Goal: Task Accomplishment & Management: Use online tool/utility

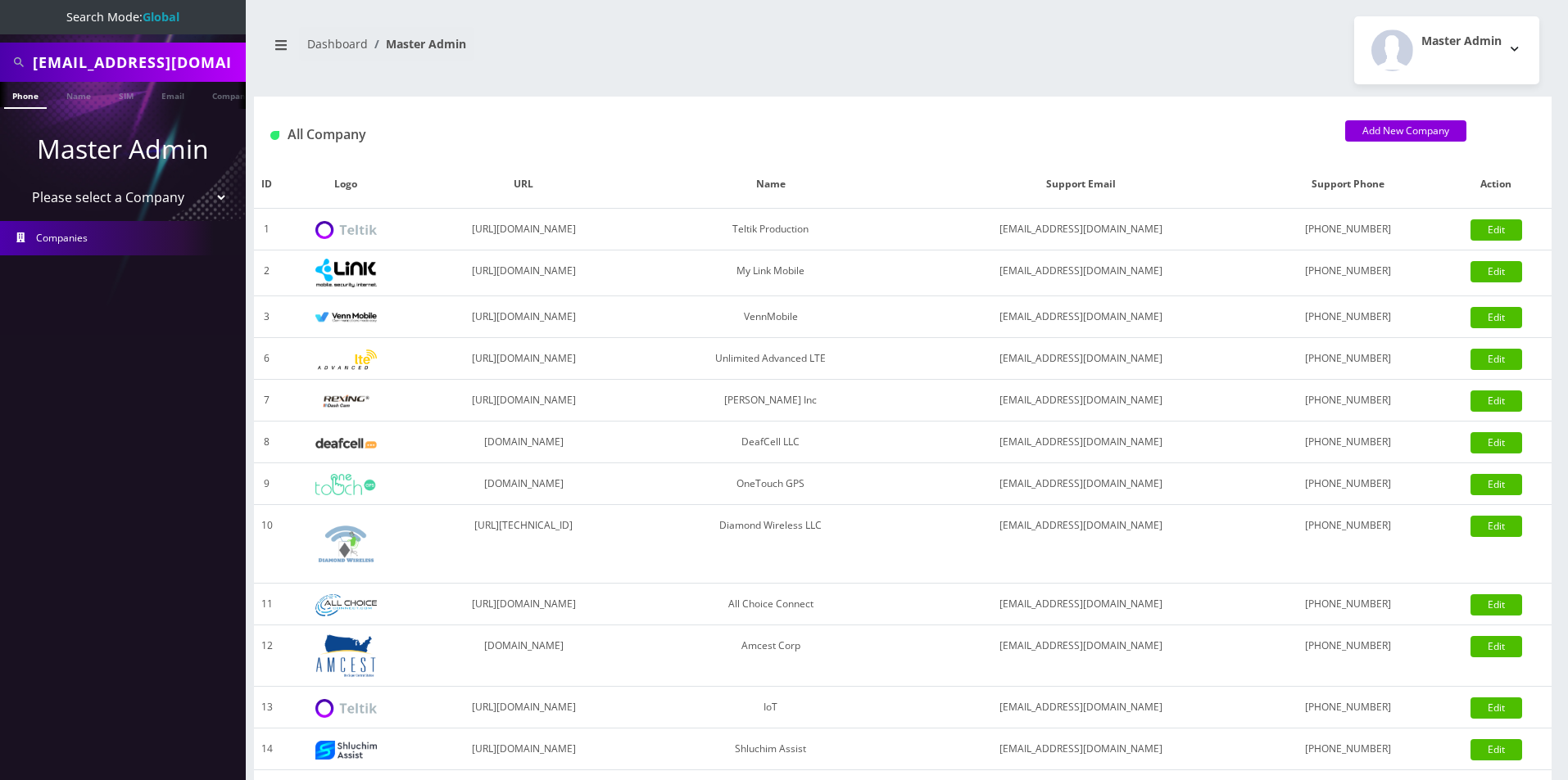
click at [87, 191] on select "Please select a Company Teltik Production My Link Mobile VennMobile Unlimited A…" at bounding box center [122, 197] width 209 height 31
select select "13"
click at [18, 182] on select "Please select a Company Teltik Production My Link Mobile VennMobile Unlimited A…" at bounding box center [122, 197] width 209 height 31
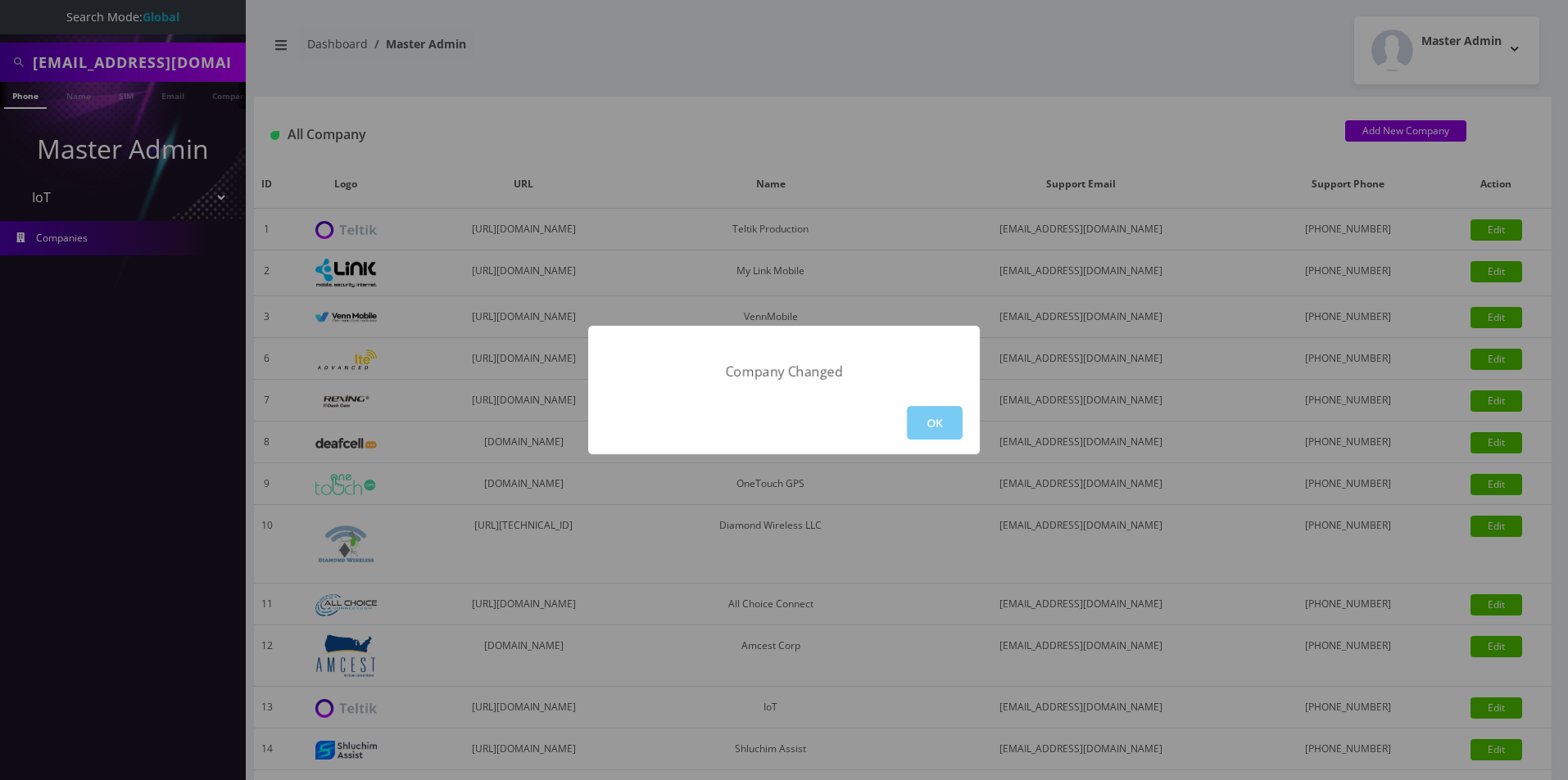
click at [921, 431] on button "OK" at bounding box center [935, 423] width 55 height 33
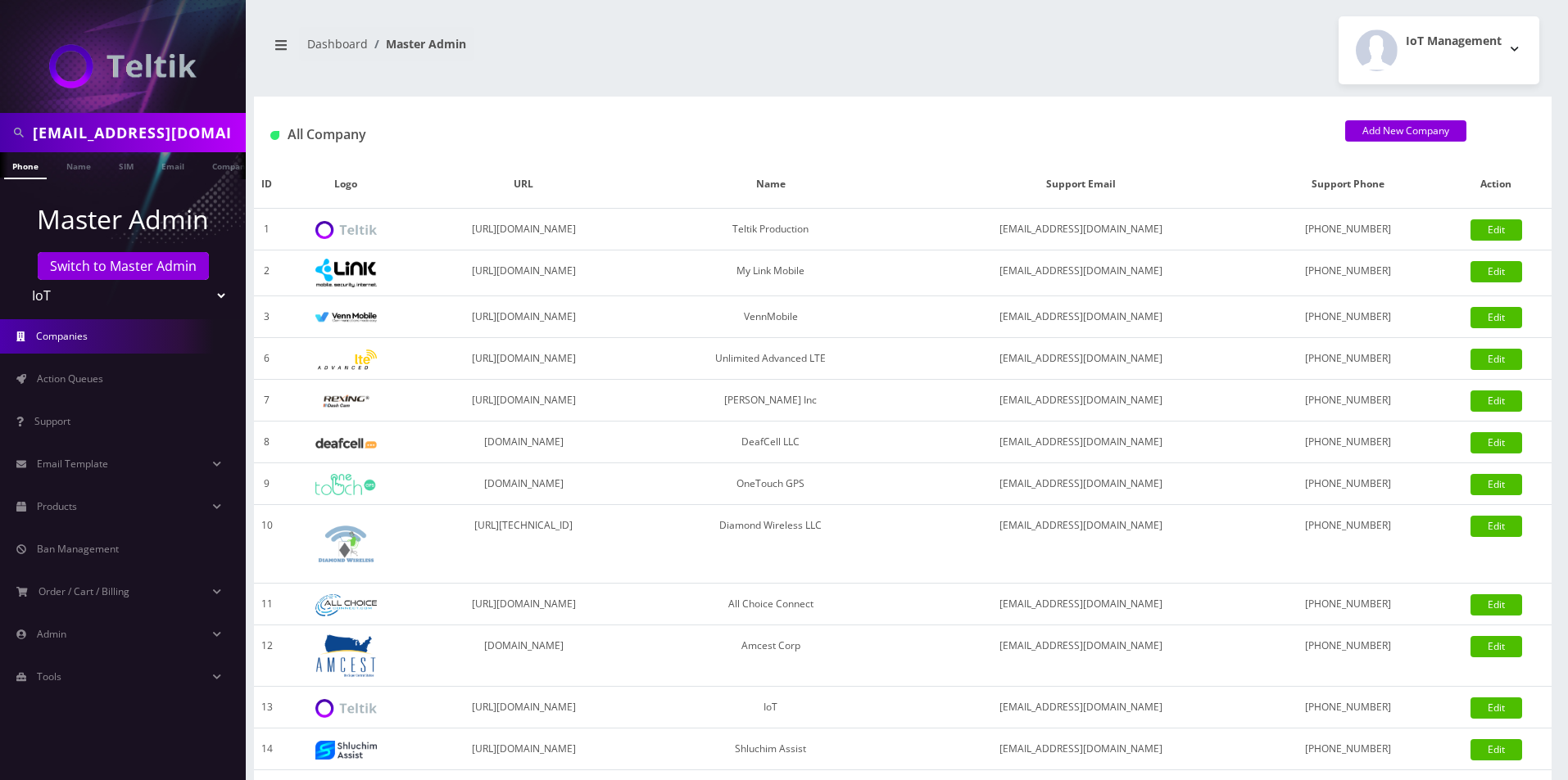
click at [72, 378] on span "Action Queues" at bounding box center [70, 379] width 66 height 14
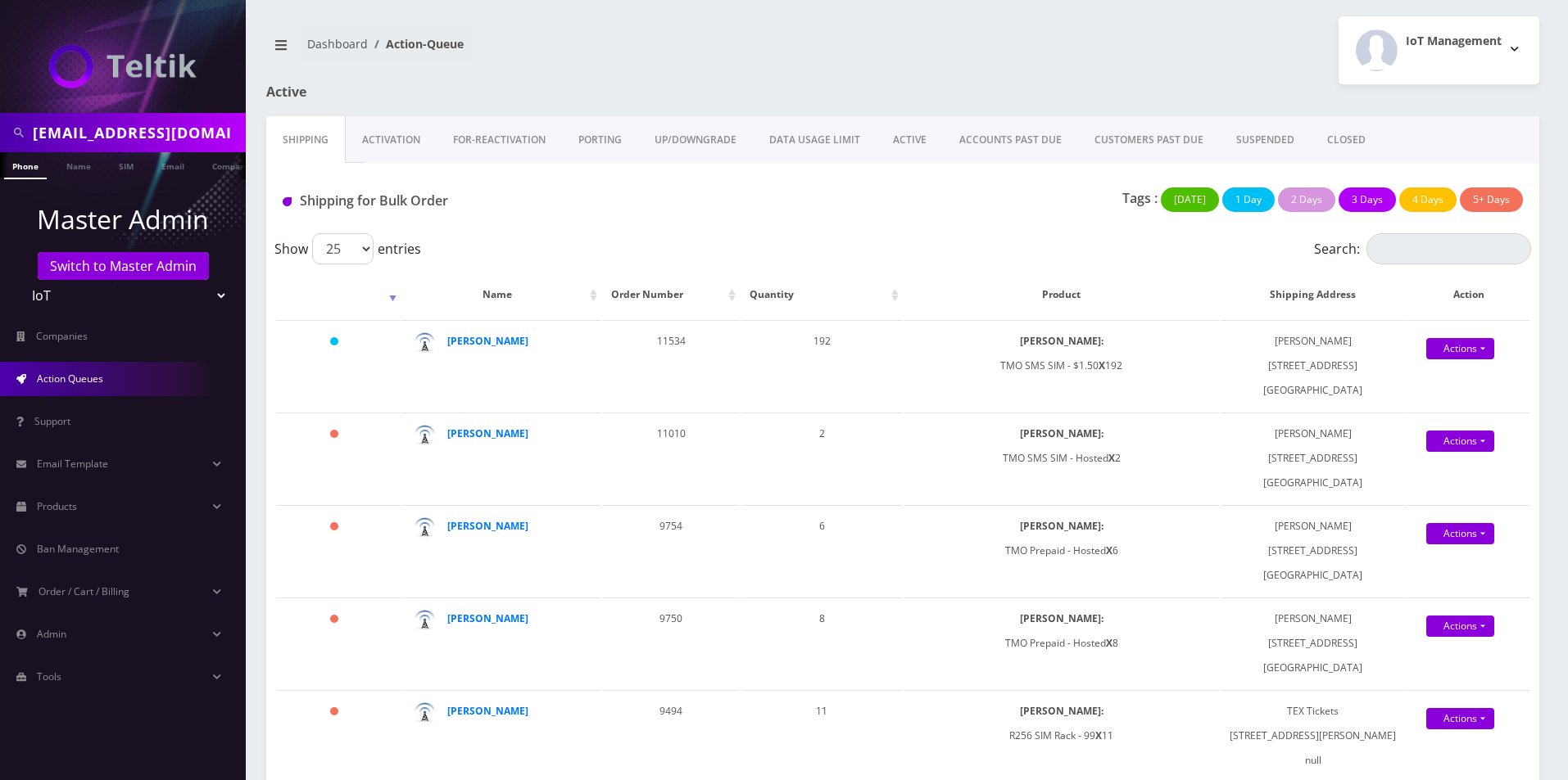
click at [359, 128] on link "Activation" at bounding box center [391, 140] width 91 height 48
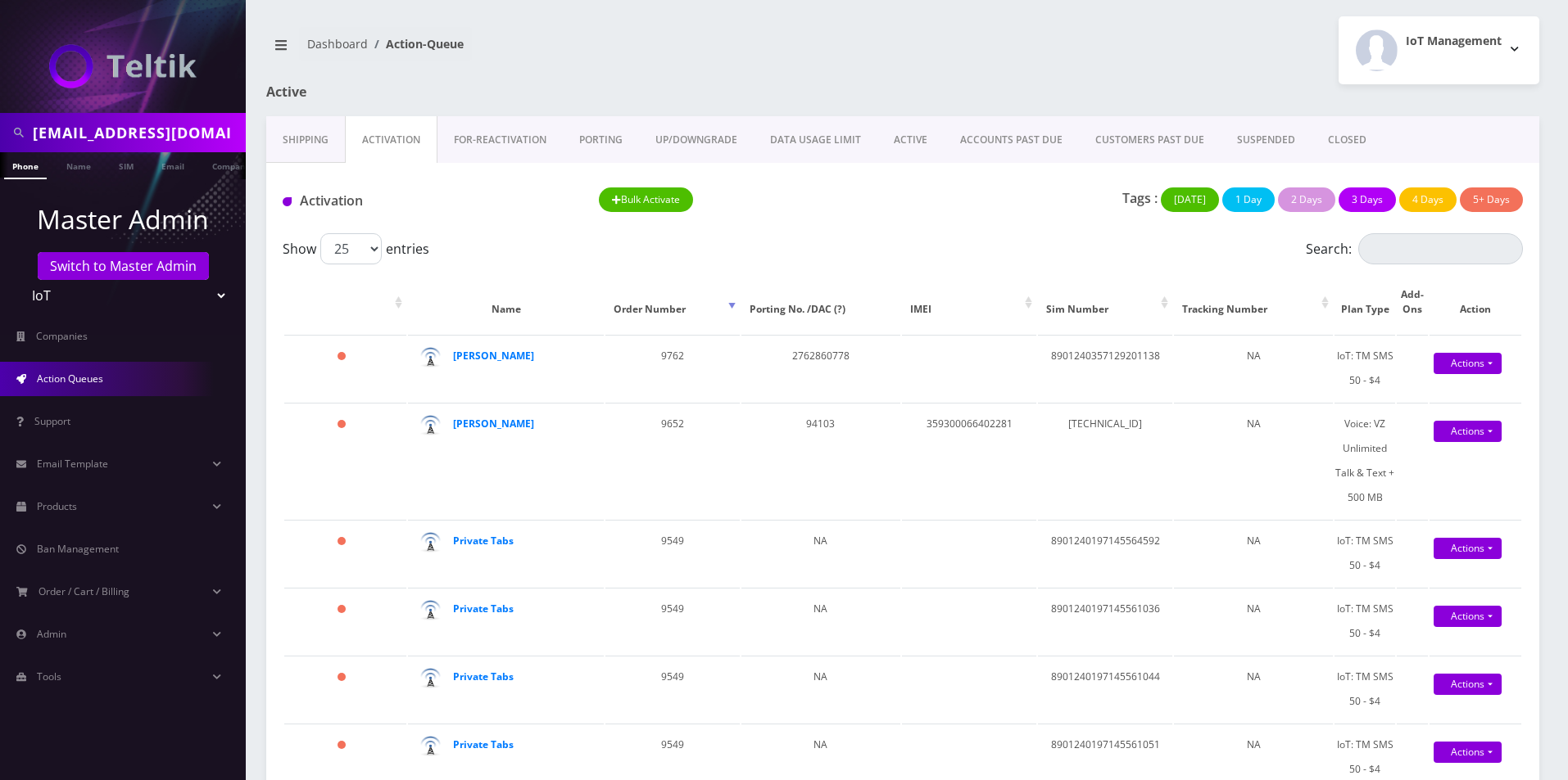
click at [881, 145] on link "ACTIVE" at bounding box center [910, 140] width 66 height 48
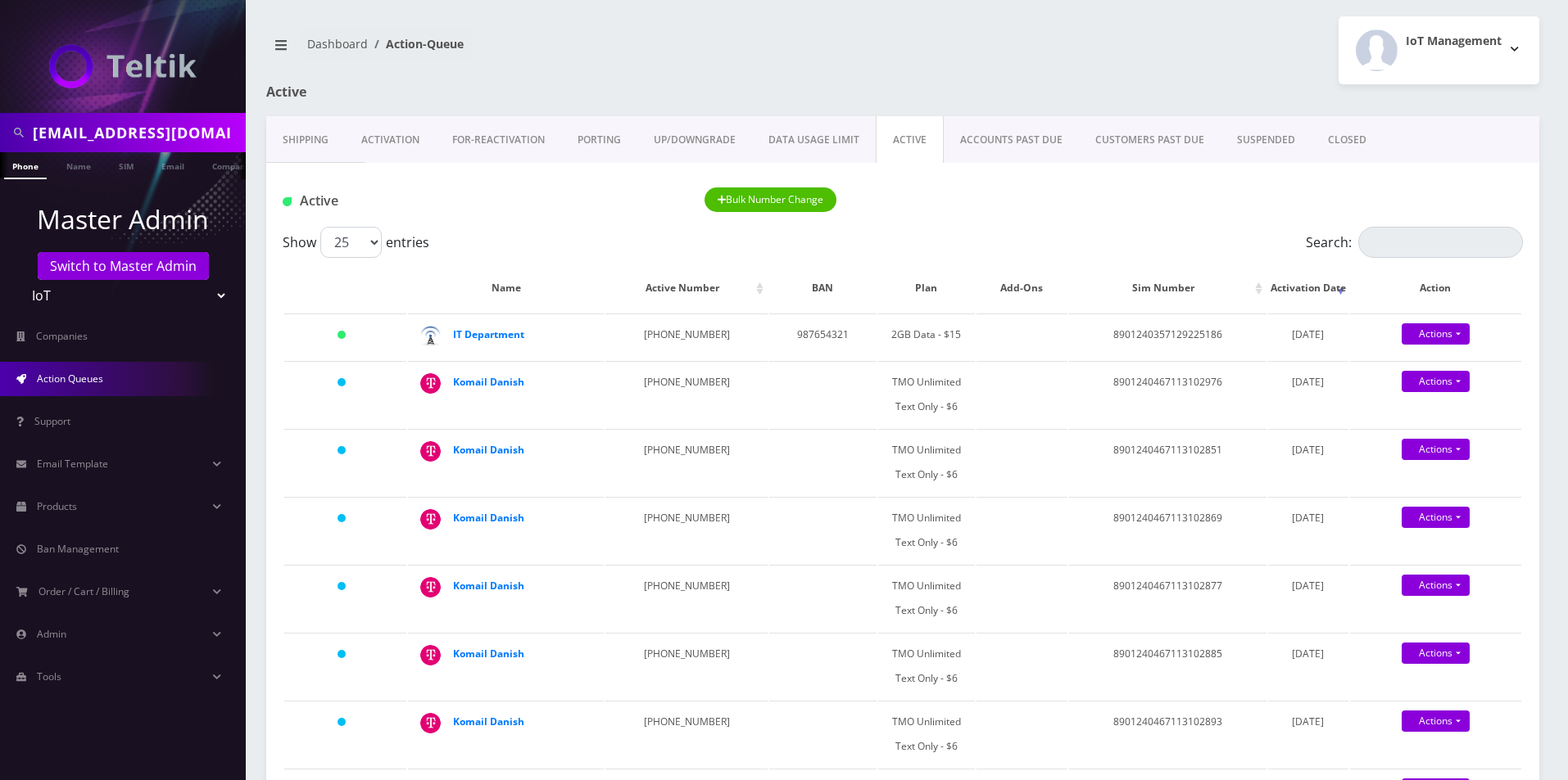
click at [129, 298] on select "Teltik Production My Link Mobile VennMobile Unlimited Advanced LTE Rexing Inc D…" at bounding box center [122, 295] width 209 height 31
select select "1"
click at [18, 280] on select "Teltik Production My Link Mobile VennMobile Unlimited Advanced LTE Rexing Inc D…" at bounding box center [122, 295] width 209 height 31
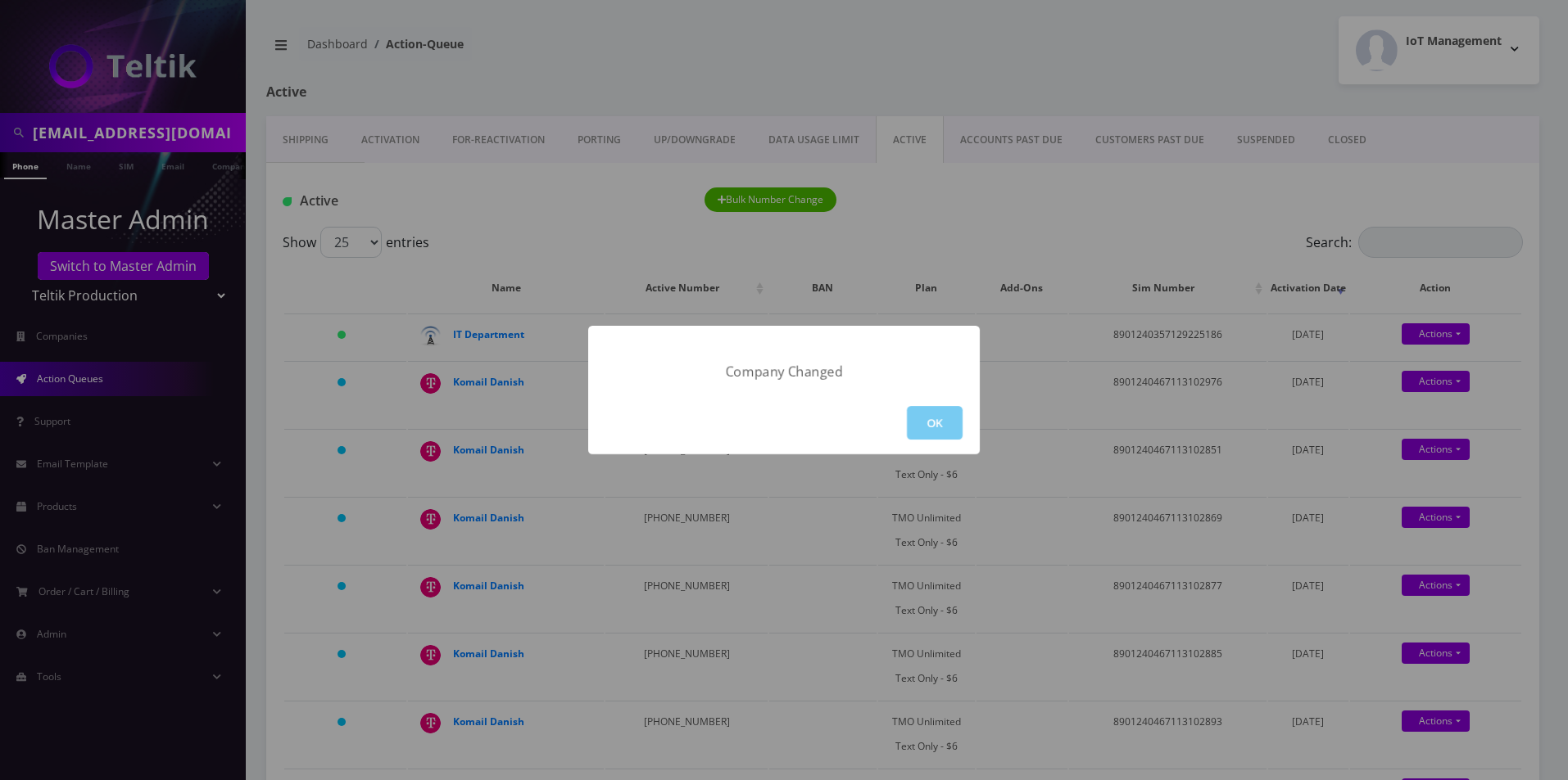
click at [944, 417] on button "OK" at bounding box center [935, 423] width 55 height 33
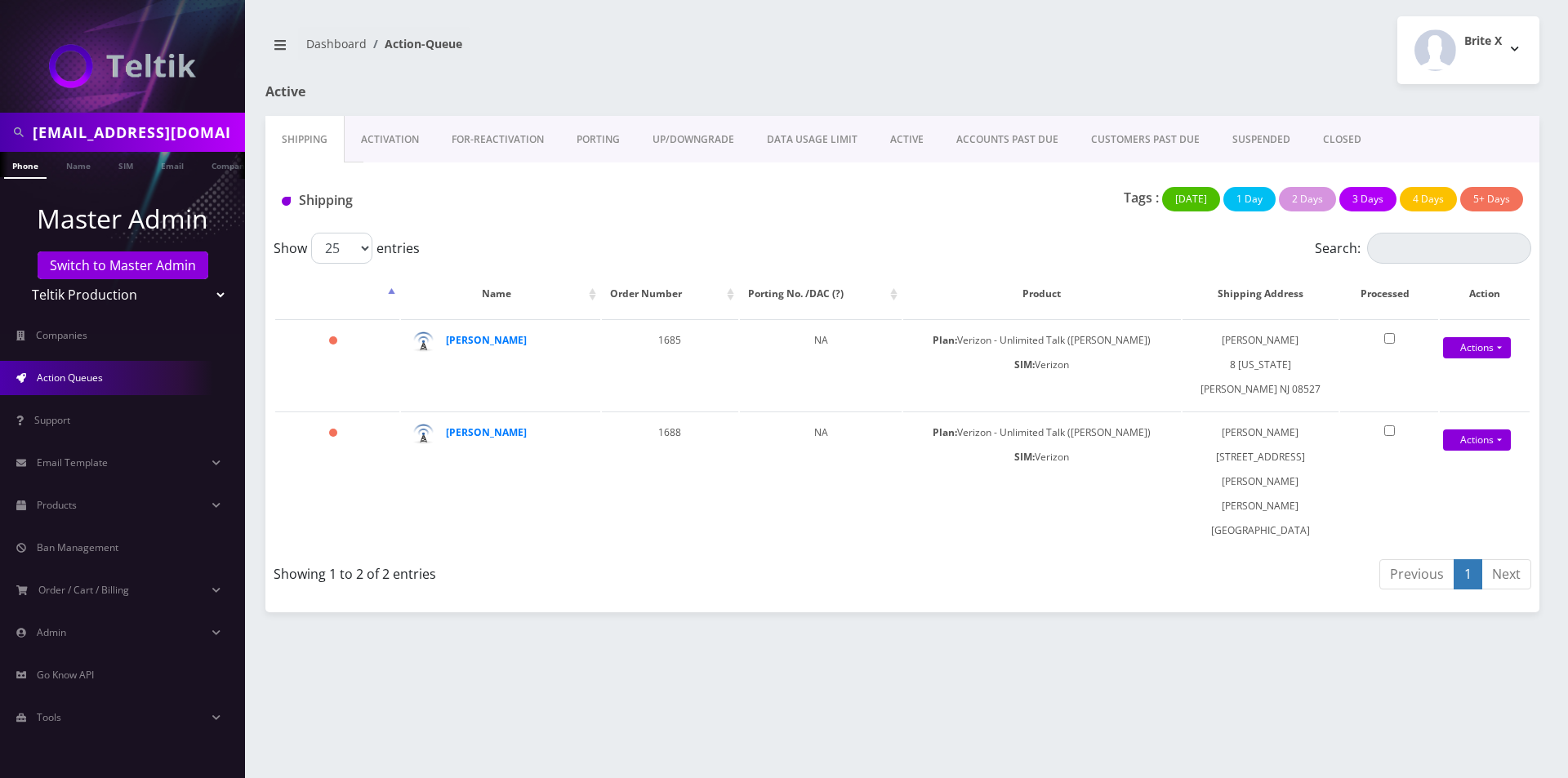
click at [378, 132] on link "Activation" at bounding box center [390, 140] width 90 height 47
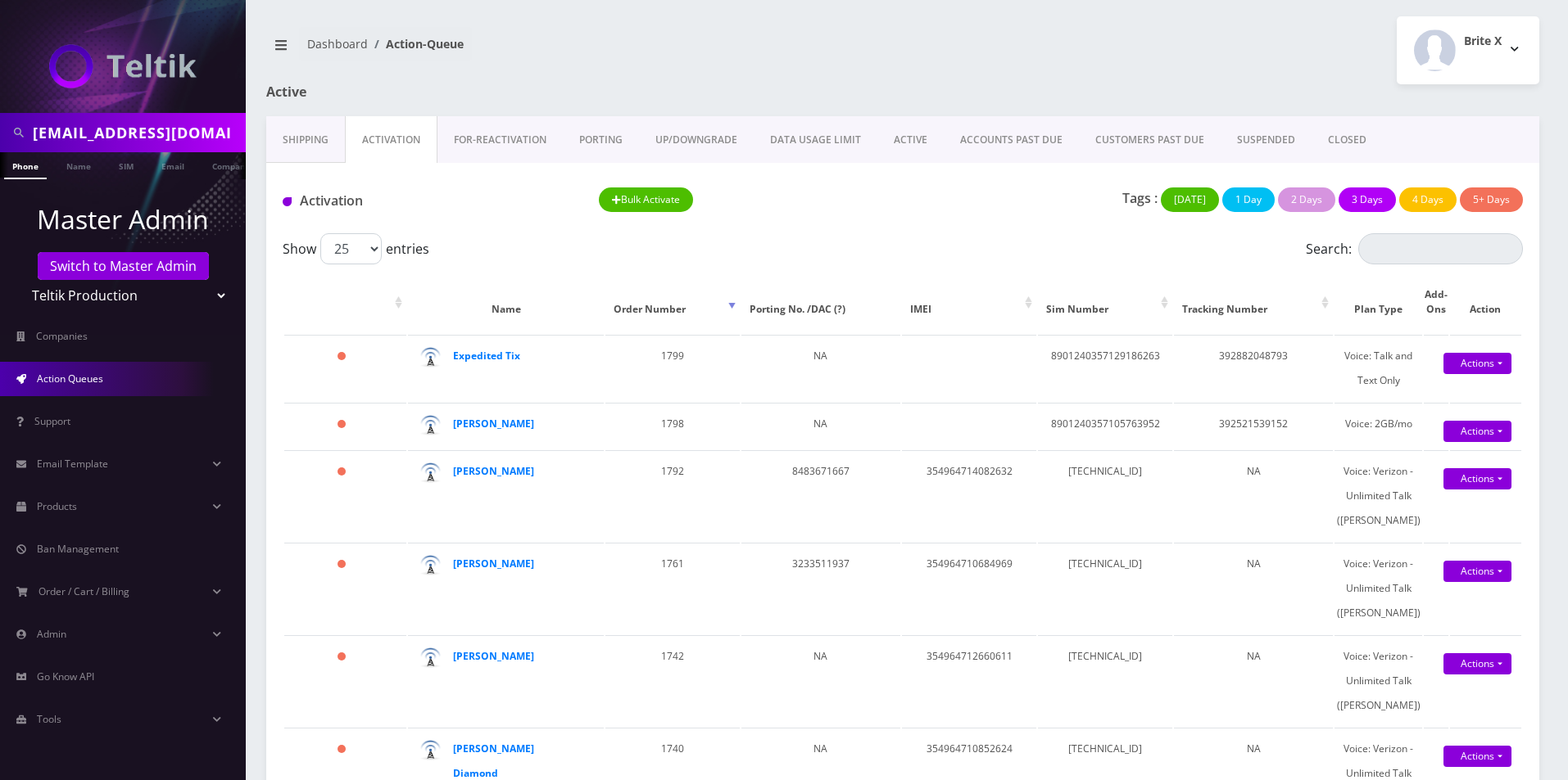
click at [90, 298] on select "Teltik Production My Link Mobile VennMobile Unlimited Advanced LTE Rexing Inc D…" at bounding box center [122, 295] width 209 height 31
click at [57, 295] on select "Teltik Production My Link Mobile VennMobile Unlimited Advanced LTE Rexing Inc D…" at bounding box center [122, 295] width 209 height 31
click at [18, 280] on select "Teltik Production My Link Mobile VennMobile Unlimited Advanced LTE Rexing Inc D…" at bounding box center [122, 295] width 209 height 31
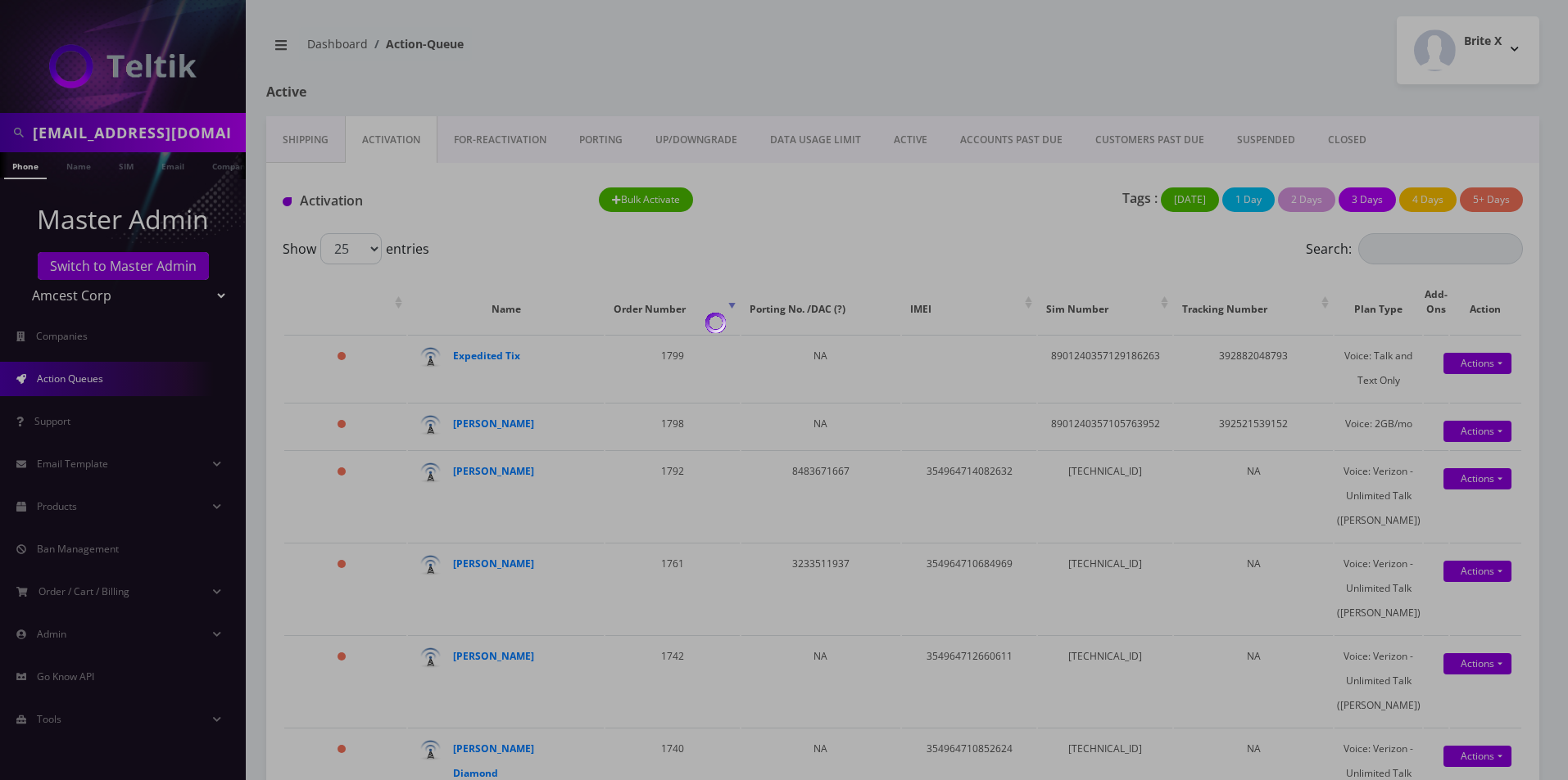
click at [49, 383] on div at bounding box center [784, 390] width 1568 height 780
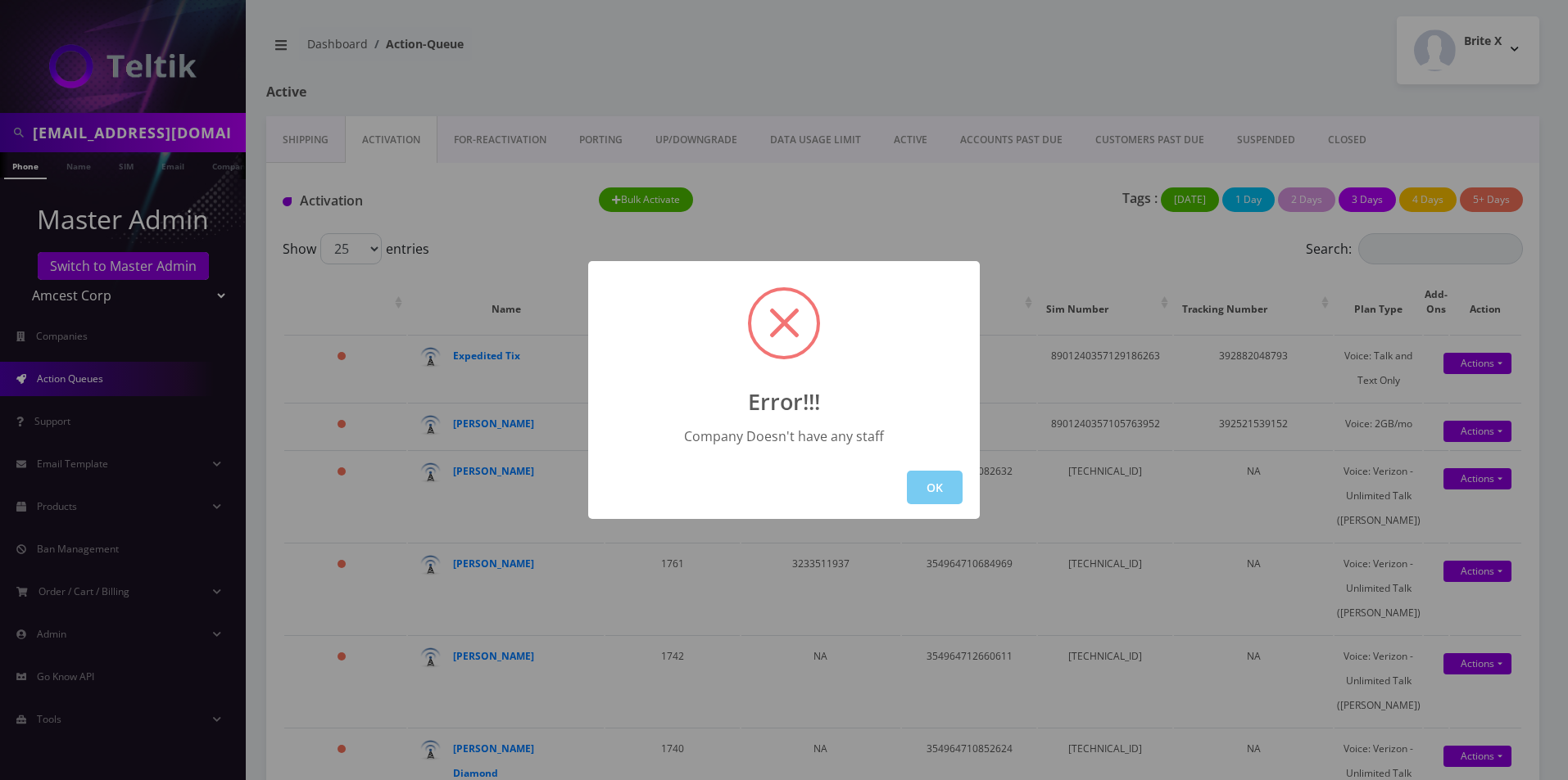
click at [910, 485] on button "OK" at bounding box center [935, 488] width 55 height 33
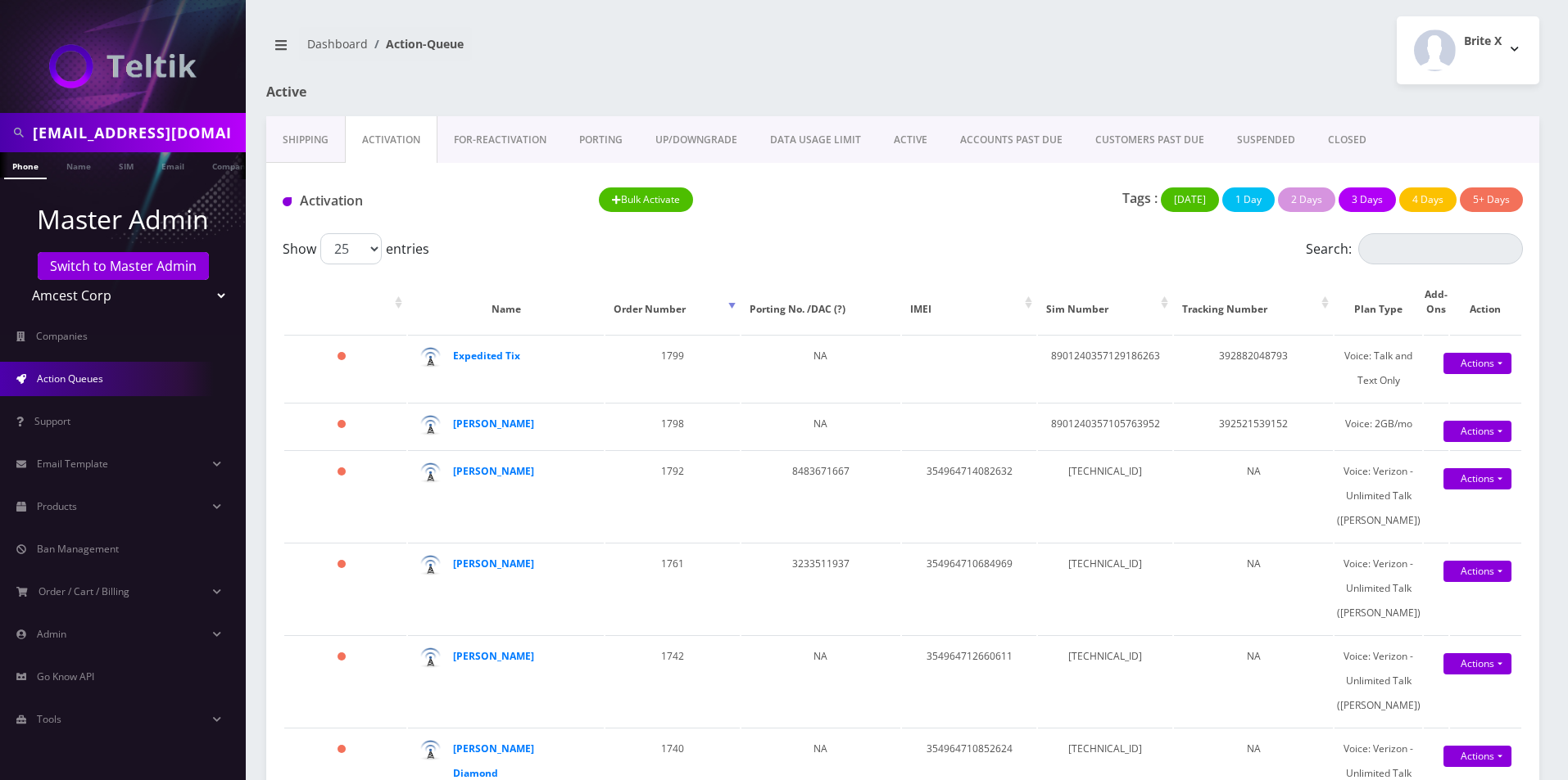
drag, startPoint x: 79, startPoint y: 299, endPoint x: 78, endPoint y: 308, distance: 9.1
click at [78, 299] on select "Teltik Production My Link Mobile VennMobile Unlimited Advanced LTE Rexing Inc D…" at bounding box center [122, 295] width 209 height 31
select select "13"
click at [18, 280] on select "Teltik Production My Link Mobile VennMobile Unlimited Advanced LTE Rexing Inc D…" at bounding box center [122, 295] width 209 height 31
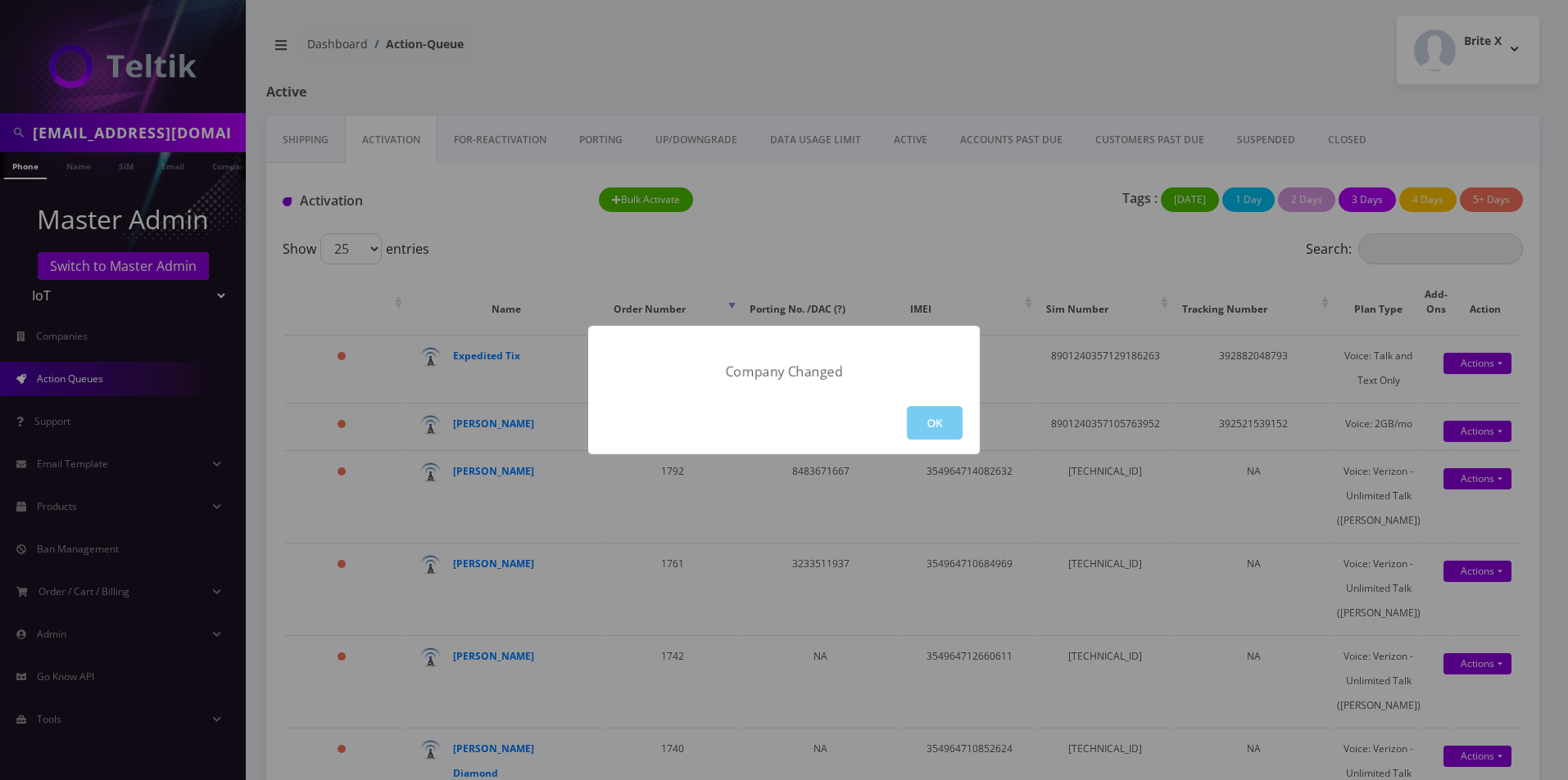
click at [923, 422] on button "OK" at bounding box center [935, 423] width 55 height 33
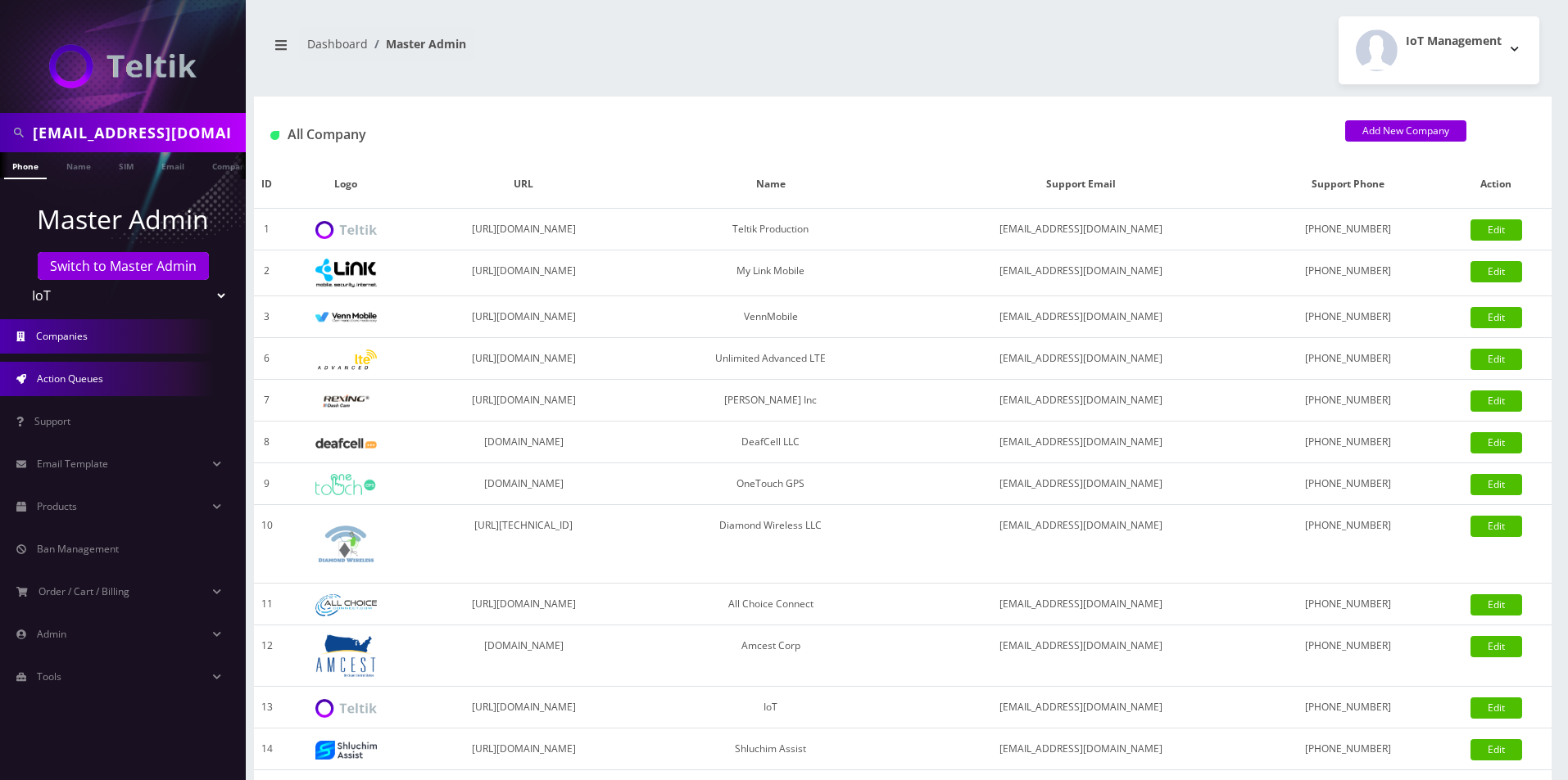
click at [97, 393] on link "Action Queues" at bounding box center [122, 379] width 246 height 34
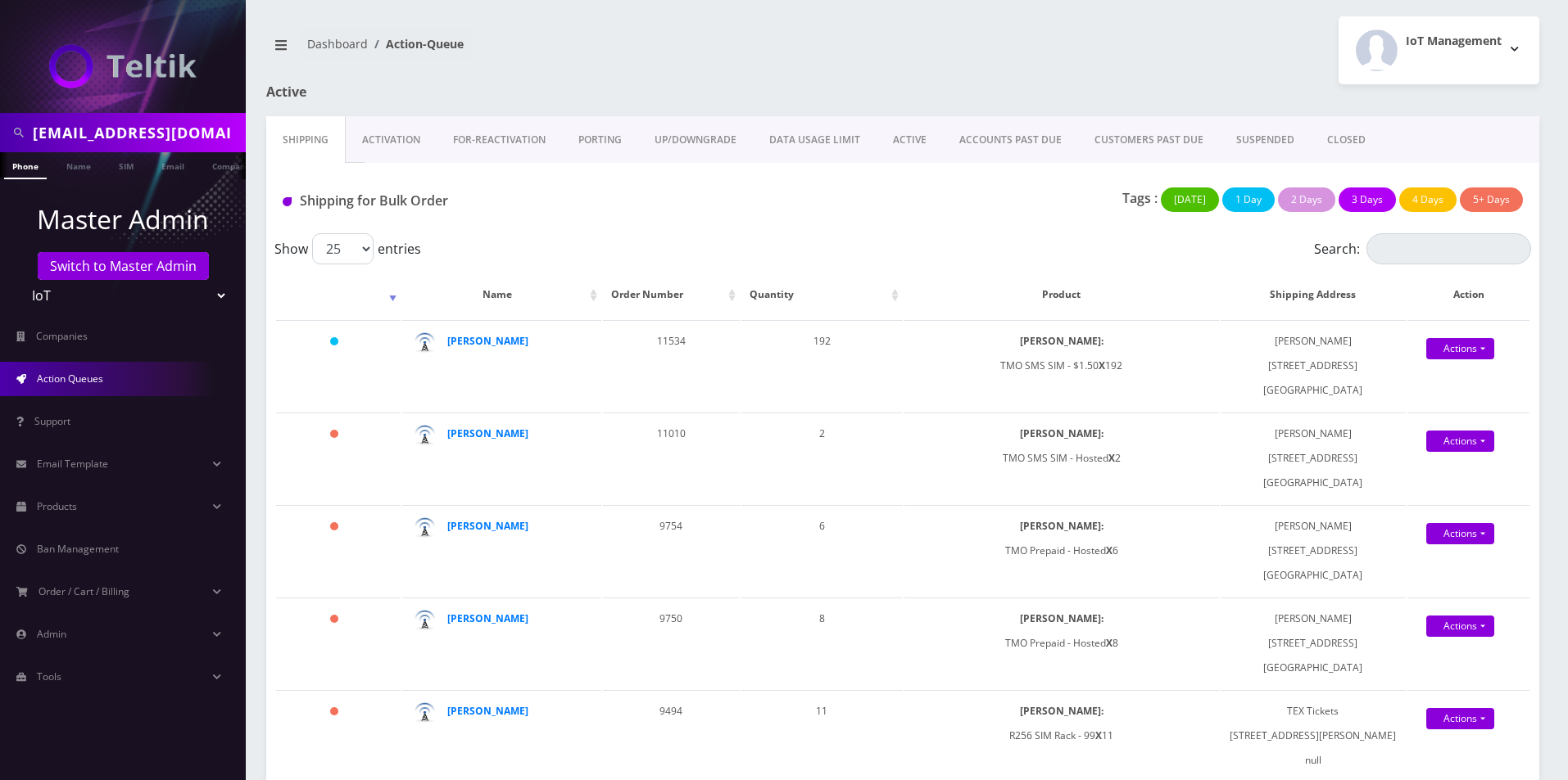
click at [399, 158] on link "Activation" at bounding box center [391, 140] width 91 height 48
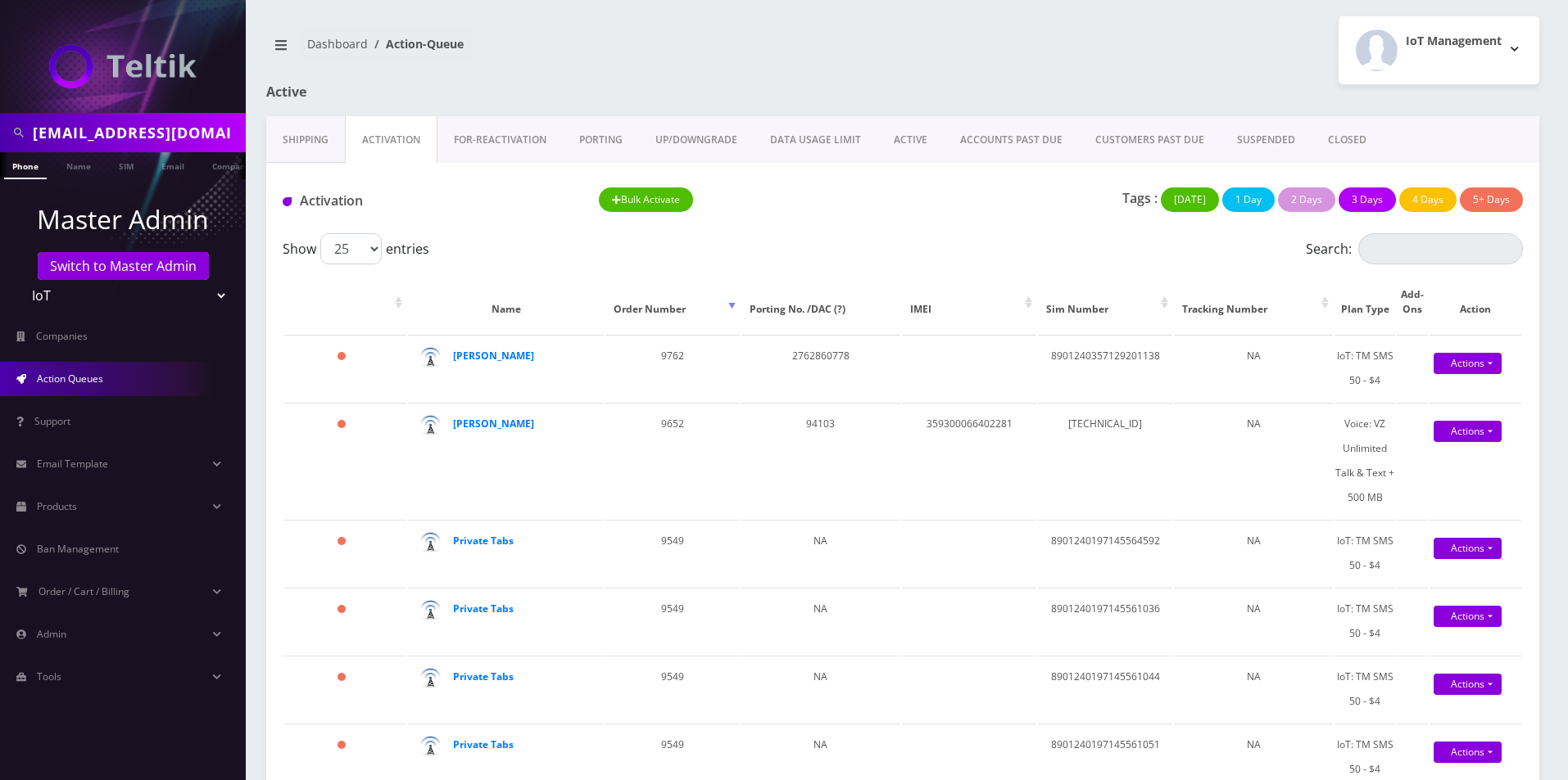
click at [163, 148] on input "ericaflipsstuff@gmail.com" at bounding box center [137, 132] width 209 height 31
paste input "6839"
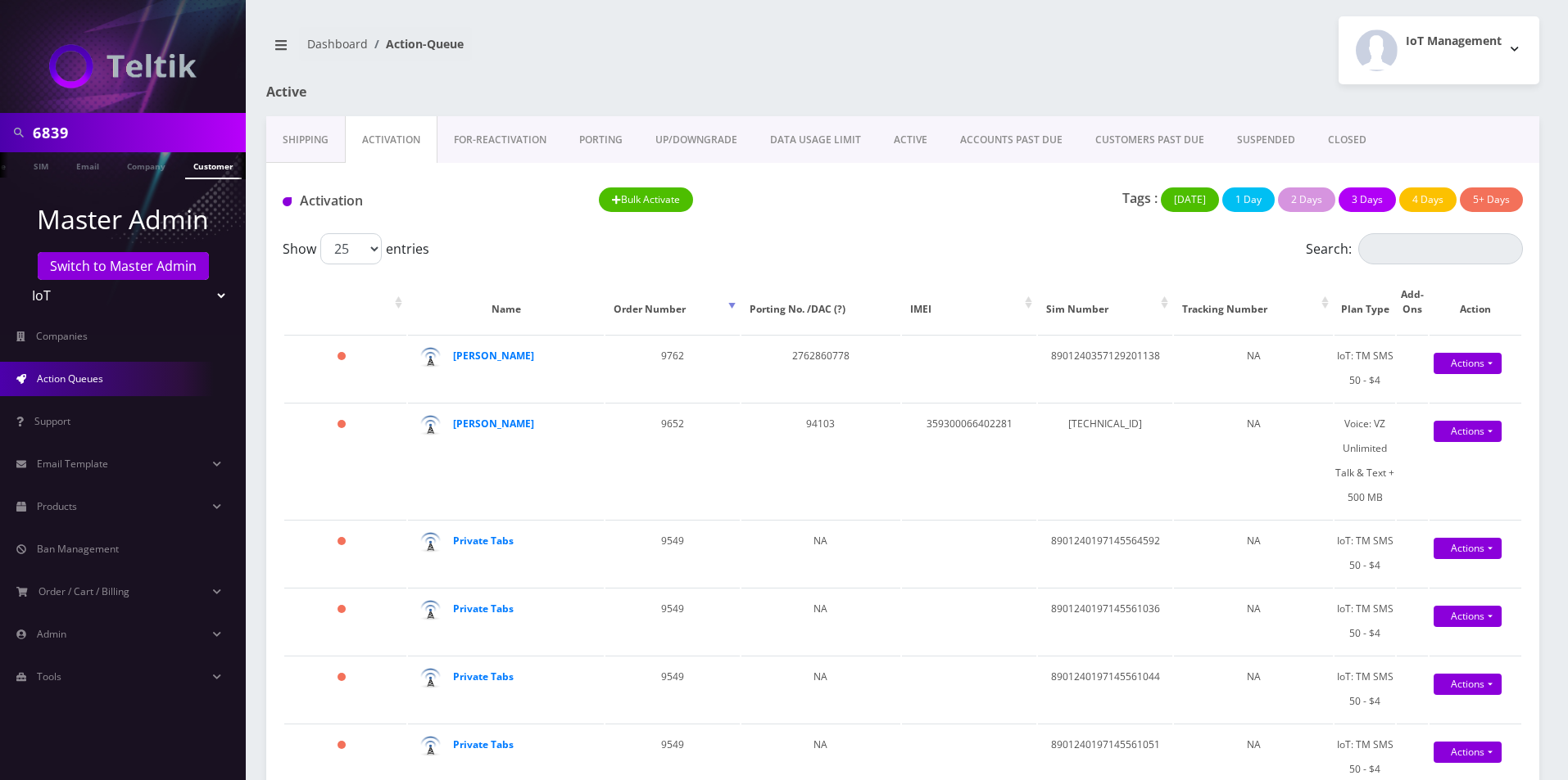
type input "6839"
click at [208, 168] on link "Customer" at bounding box center [213, 166] width 56 height 27
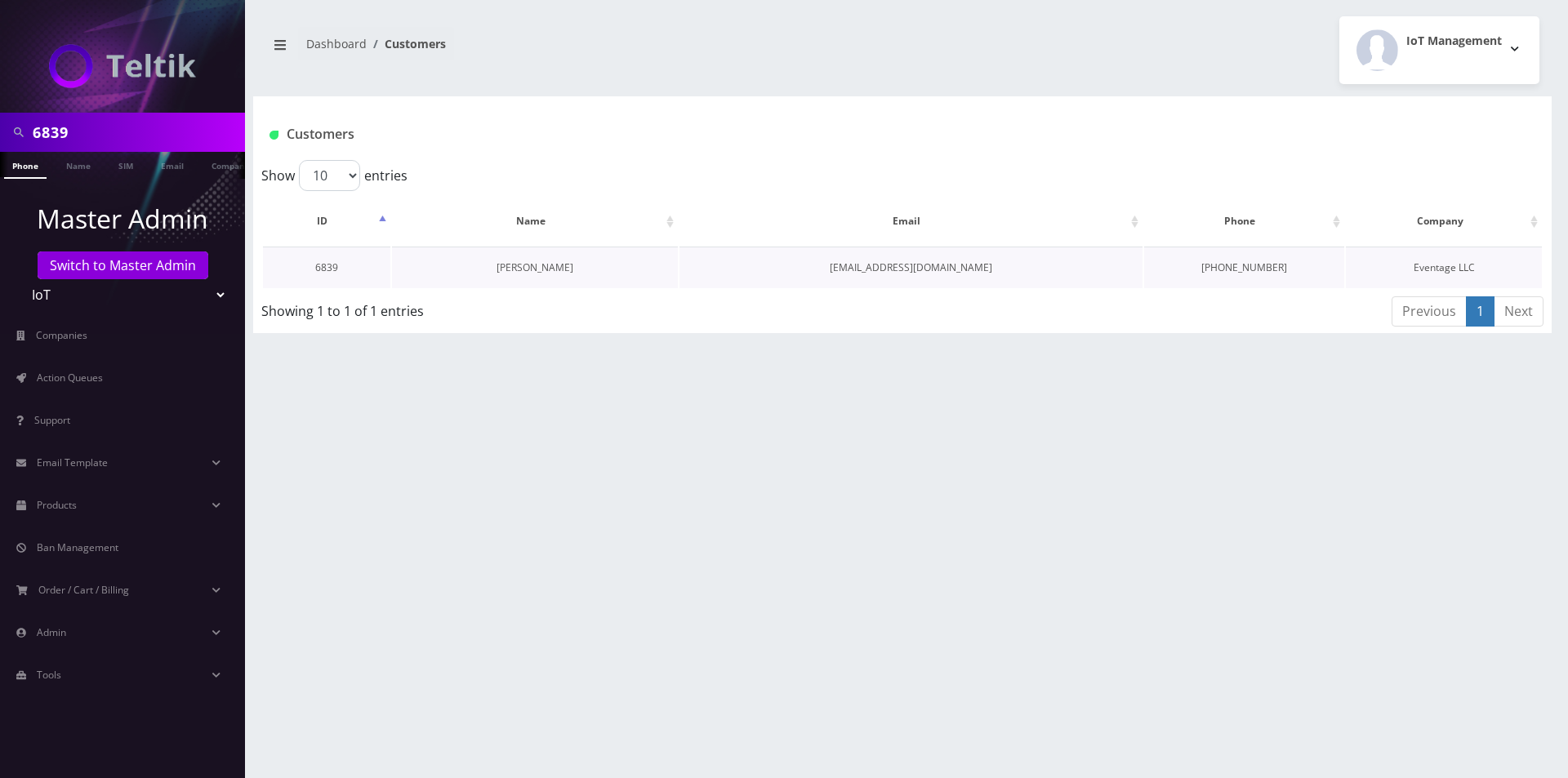
click at [556, 271] on link "[PERSON_NAME]" at bounding box center [535, 268] width 76 height 14
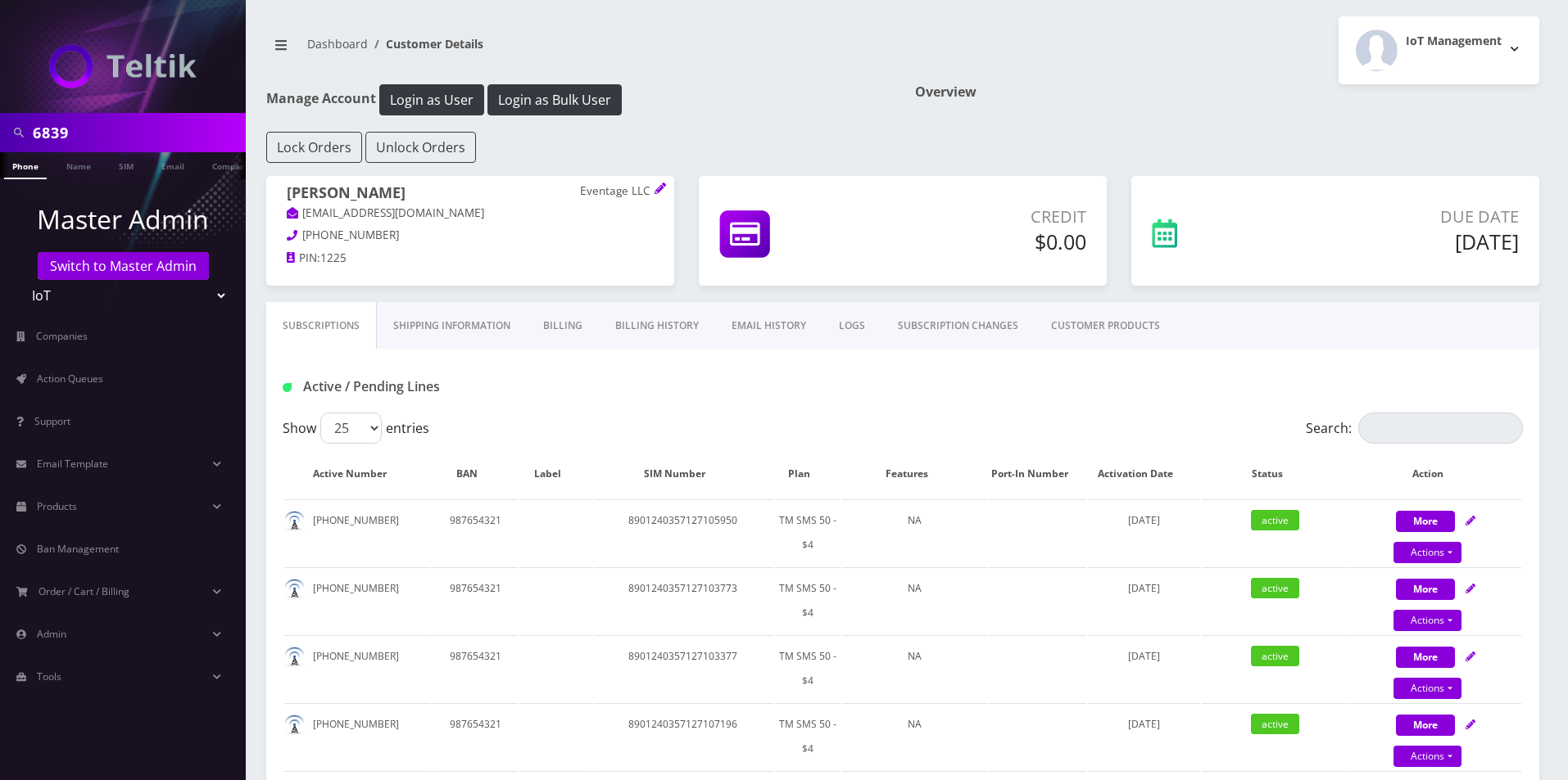
click at [620, 325] on link "Billing History" at bounding box center [657, 326] width 116 height 48
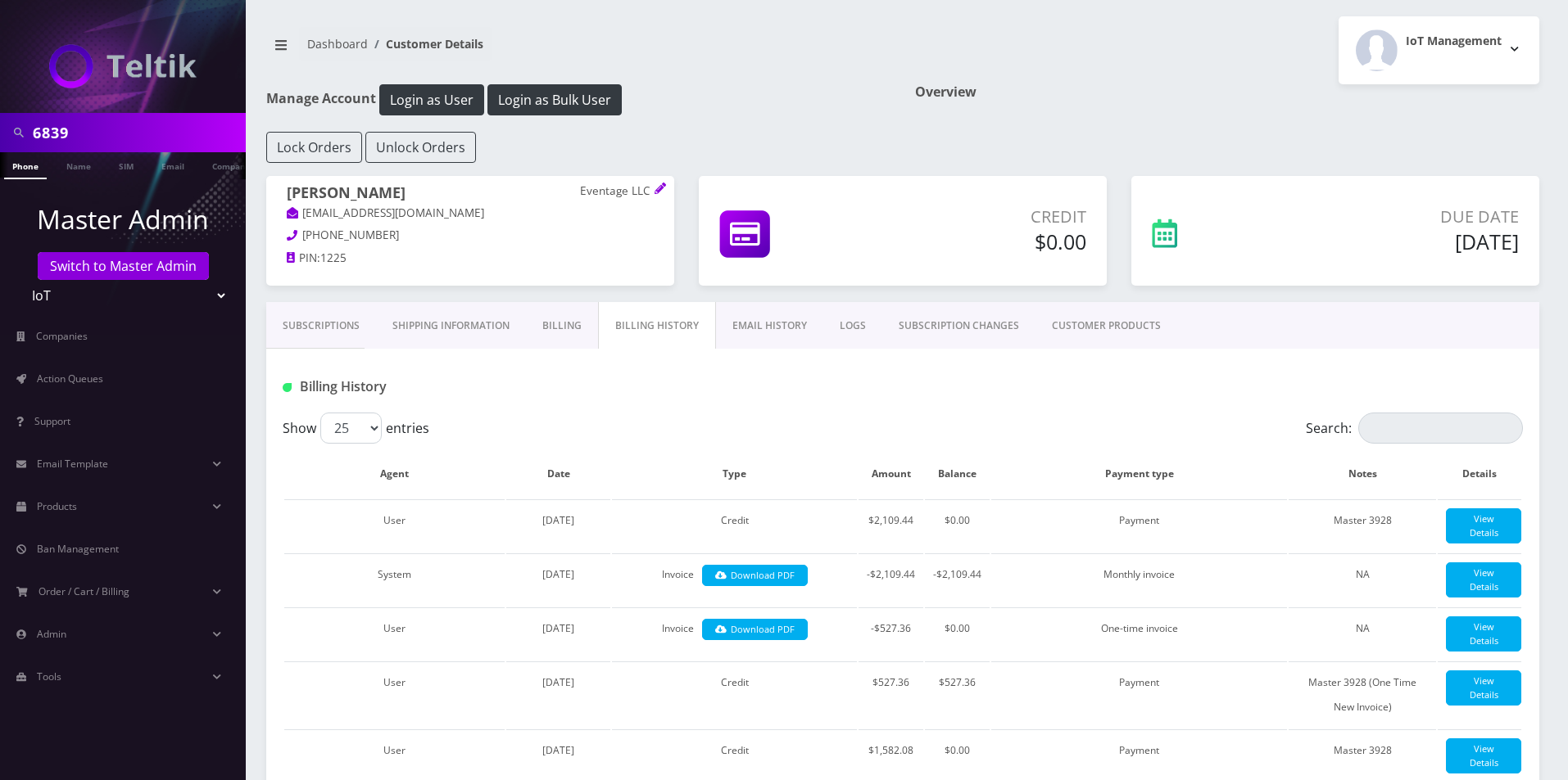
click at [347, 325] on link "Subscriptions" at bounding box center [321, 326] width 110 height 48
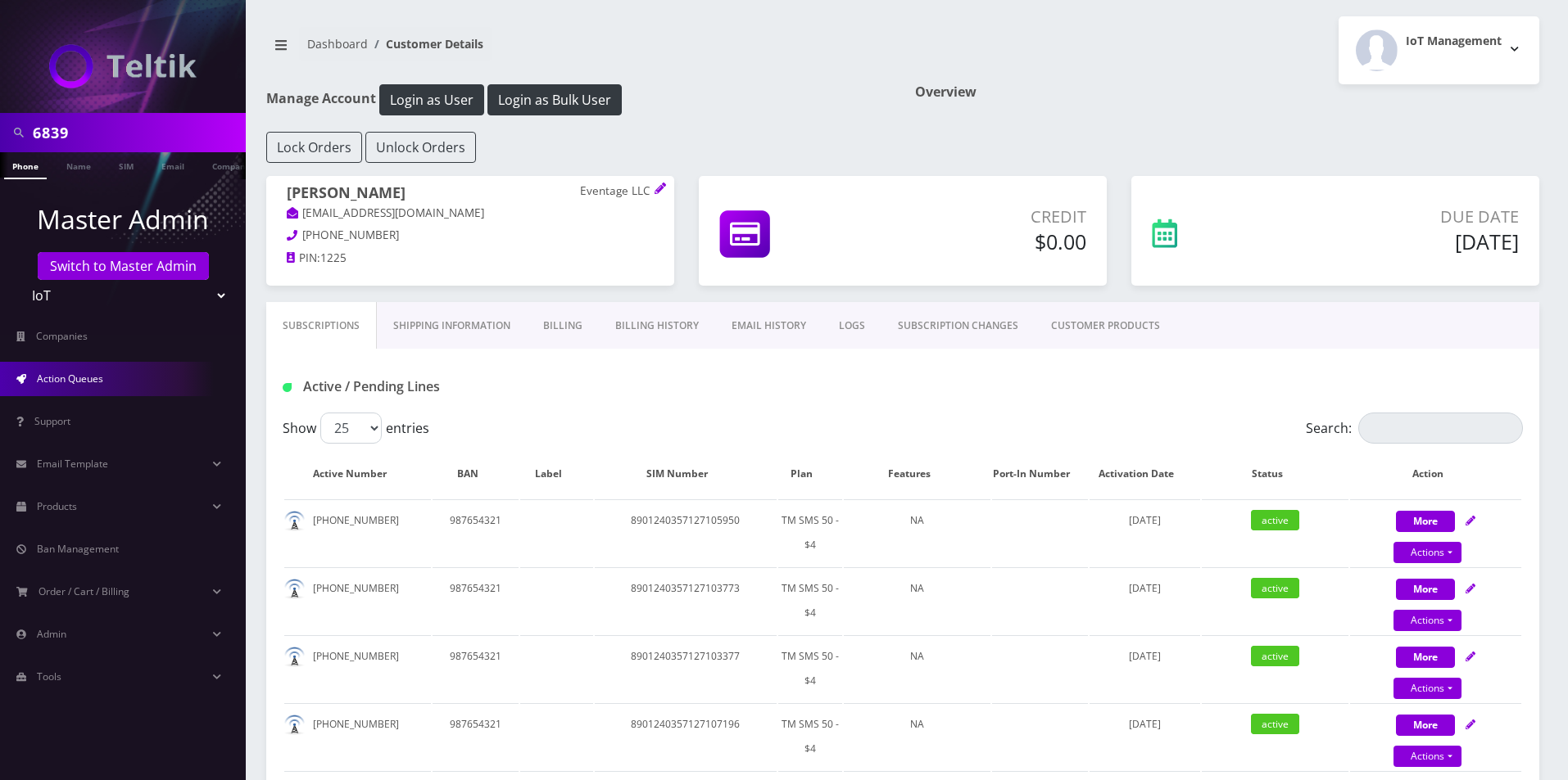
click at [79, 370] on link "Action Queues" at bounding box center [122, 379] width 246 height 34
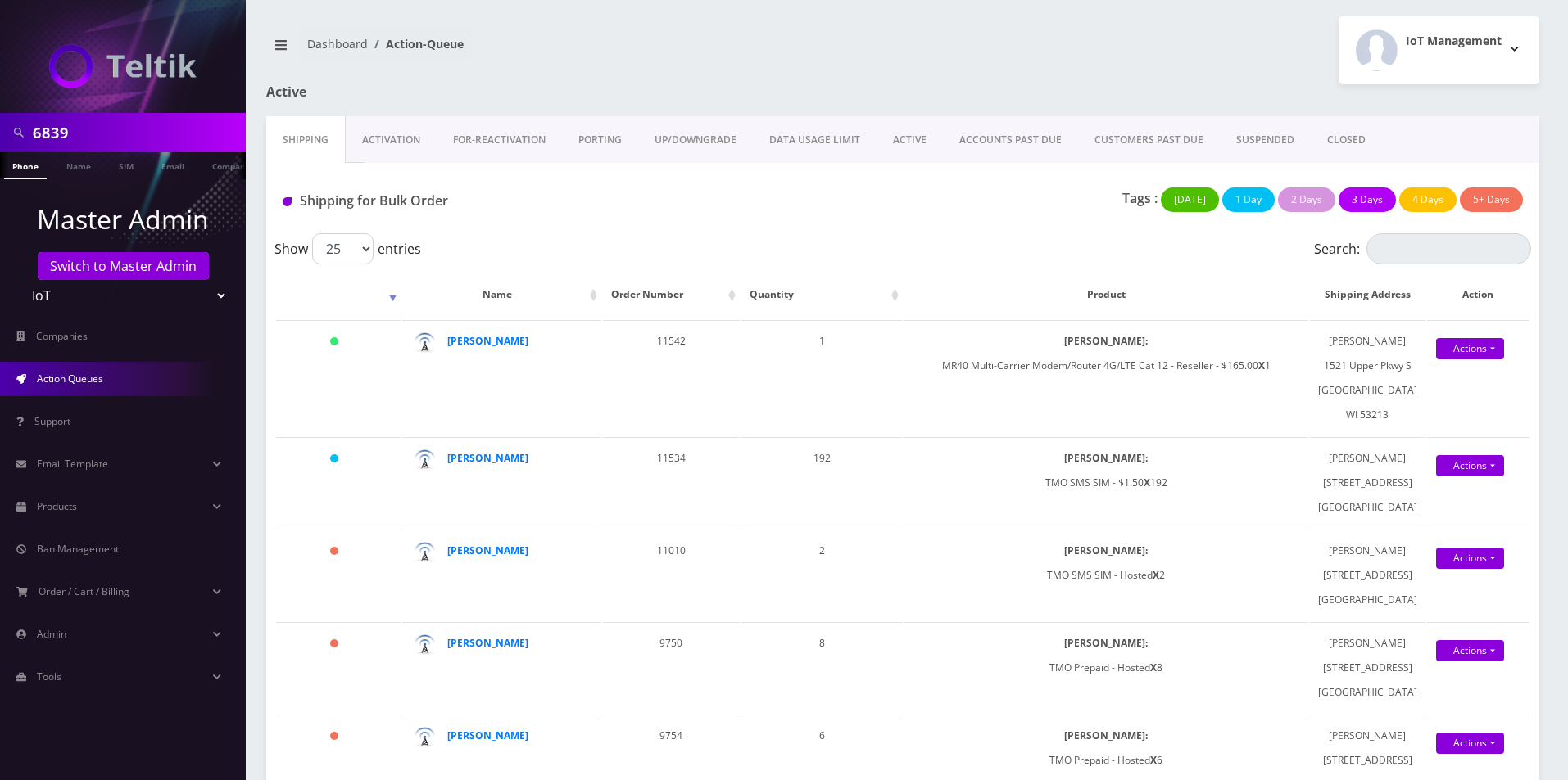
click at [904, 134] on link "ACTIVE" at bounding box center [909, 140] width 66 height 48
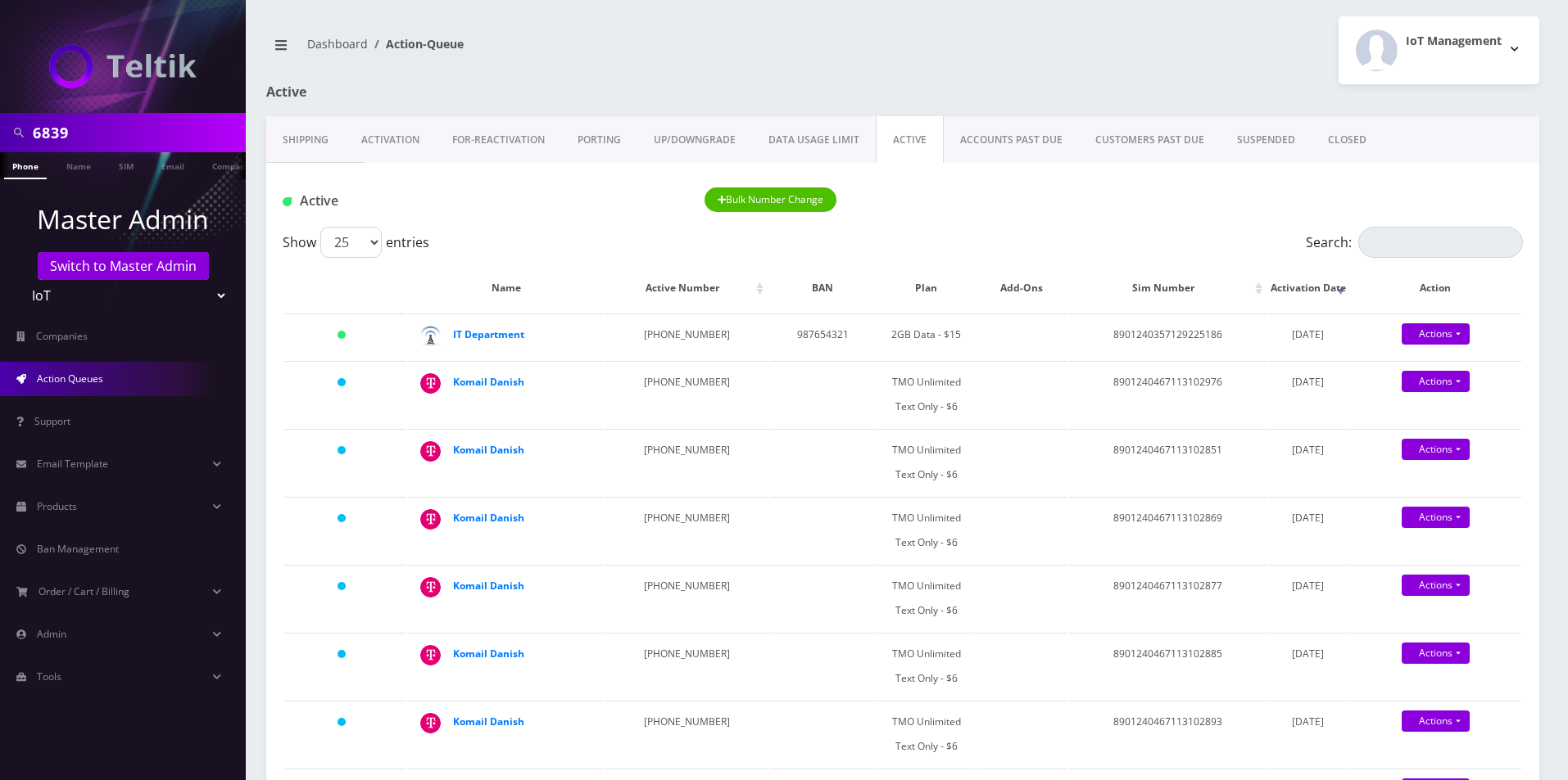
click at [422, 142] on link "Activation" at bounding box center [390, 140] width 91 height 48
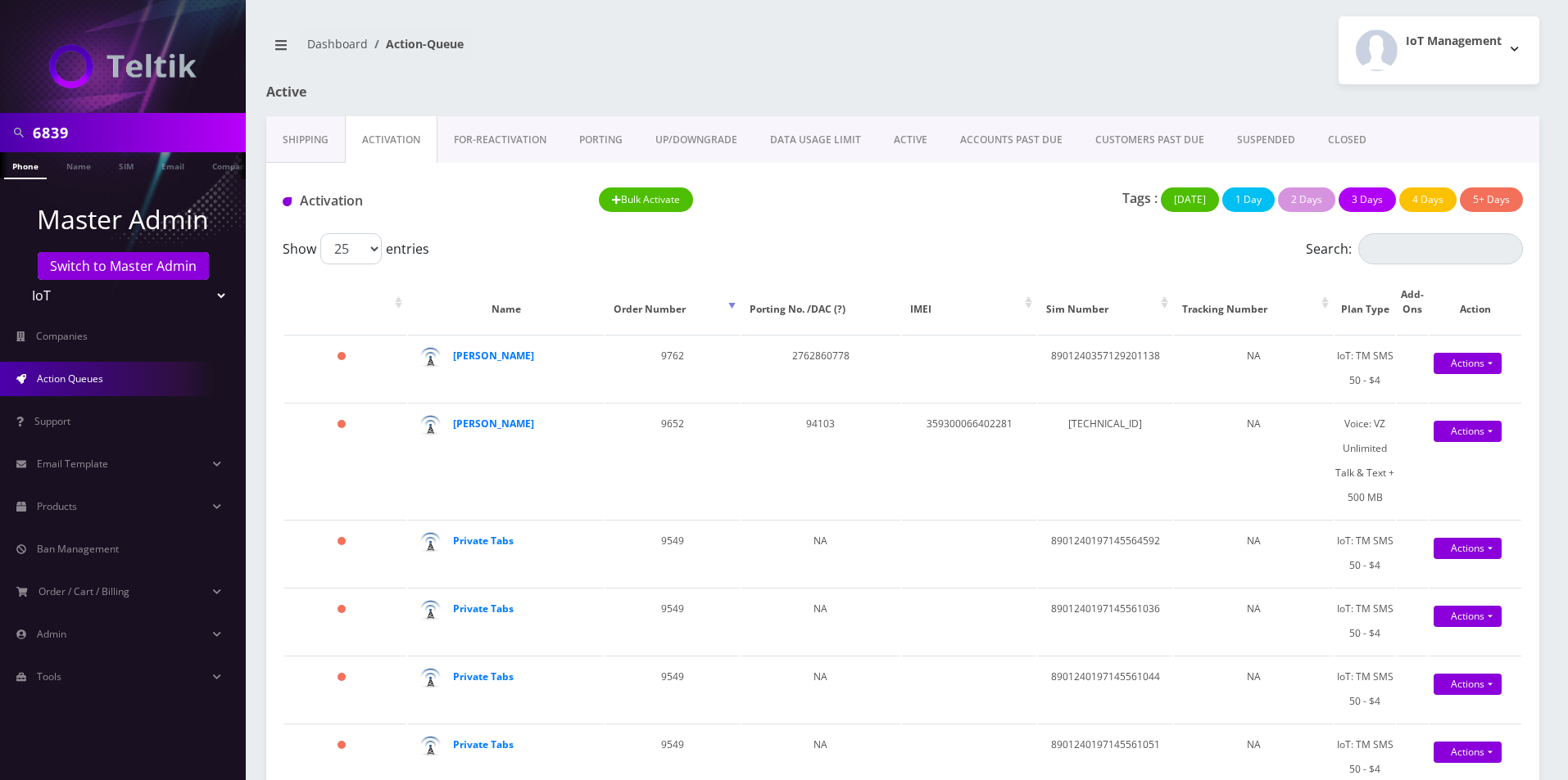
click at [837, 31] on nav "Dashboard Action-Queue" at bounding box center [578, 50] width 625 height 47
